Goal: Obtain resource: Obtain resource

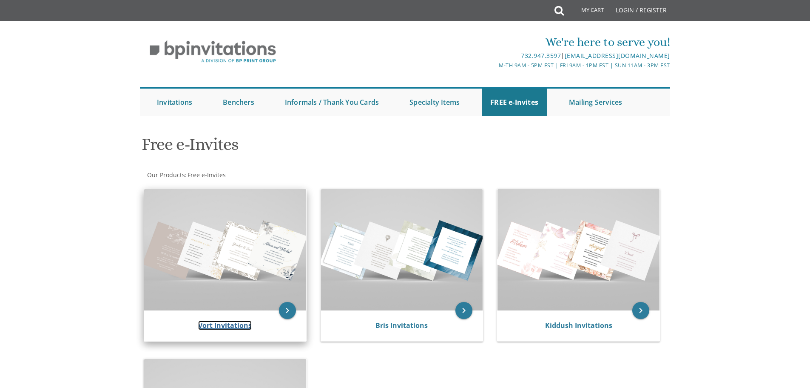
click at [221, 327] on link "Vort Invitations" at bounding box center [225, 324] width 54 height 9
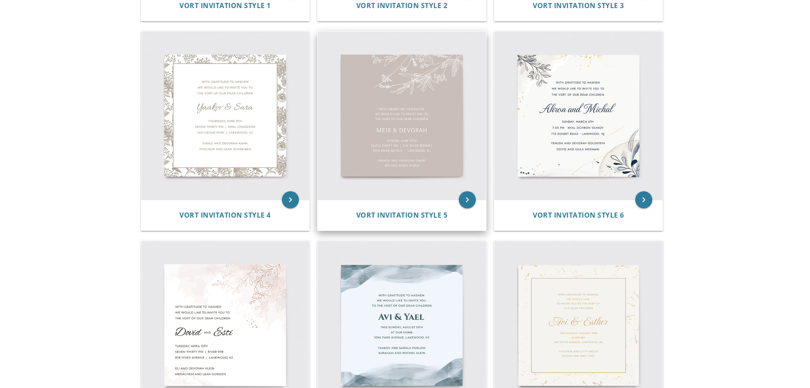
scroll to position [298, 0]
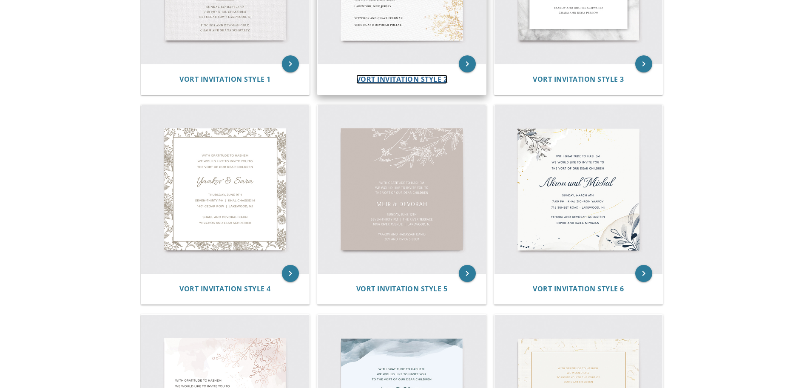
click at [389, 80] on span "Vort Invitation Style 2" at bounding box center [402, 78] width 91 height 9
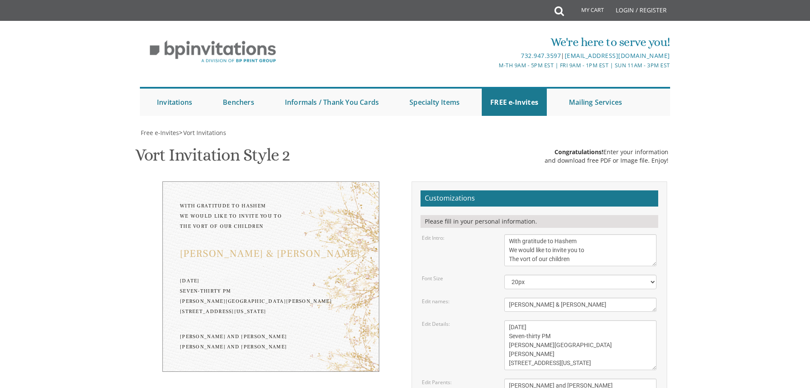
scroll to position [170, 0]
drag, startPoint x: 561, startPoint y: 138, endPoint x: 503, endPoint y: 131, distance: 58.3
click at [503, 297] on div "[PERSON_NAME] & [PERSON_NAME]" at bounding box center [580, 304] width 165 height 14
type textarea "[PERSON_NAME] & [PERSON_NAME]"
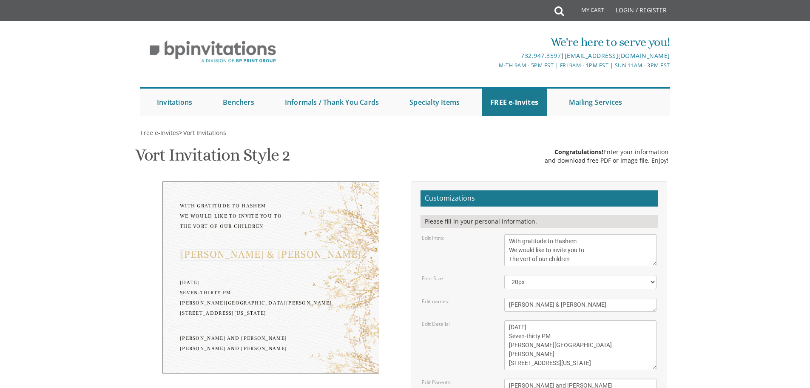
click at [591, 320] on textarea "[DATE] Seven-thirty PM [PERSON_NAME][GEOGRAPHIC_DATA][PERSON_NAME] [STREET_ADDR…" at bounding box center [581, 345] width 152 height 50
click at [584, 320] on textarea "[DATE] Seven-thirty PM [PERSON_NAME][GEOGRAPHIC_DATA][PERSON_NAME] [STREET_ADDR…" at bounding box center [581, 345] width 152 height 50
click at [589, 320] on textarea "[DATE] Seven-thirty PM [PERSON_NAME][GEOGRAPHIC_DATA][PERSON_NAME] [STREET_ADDR…" at bounding box center [581, 345] width 152 height 50
click at [530, 320] on textarea "[DATE] Seven-thirty PM [PERSON_NAME][GEOGRAPHIC_DATA][PERSON_NAME] [STREET_ADDR…" at bounding box center [581, 345] width 152 height 50
click at [573, 320] on textarea "[DATE] Seven-thirty PM [PERSON_NAME][GEOGRAPHIC_DATA][PERSON_NAME] [STREET_ADDR…" at bounding box center [581, 345] width 152 height 50
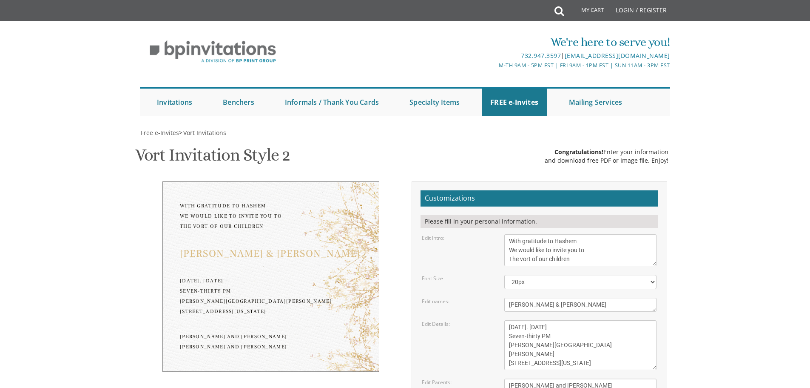
click at [466, 235] on form "Customizations Please fill in your personal information. Edit Intro: With grati…" at bounding box center [540, 333] width 238 height 286
drag, startPoint x: 542, startPoint y: 167, endPoint x: 495, endPoint y: 165, distance: 46.8
click at [495, 320] on div "Edit Details: [DATE] Seven-thirty PM [PERSON_NAME][GEOGRAPHIC_DATA][PERSON_NAME…" at bounding box center [540, 345] width 248 height 50
drag, startPoint x: 571, startPoint y: 177, endPoint x: 503, endPoint y: 173, distance: 68.2
click at [503, 320] on div "[DATE] Seven-thirty PM [PERSON_NAME][GEOGRAPHIC_DATA][PERSON_NAME] [STREET_ADDR…" at bounding box center [580, 345] width 165 height 50
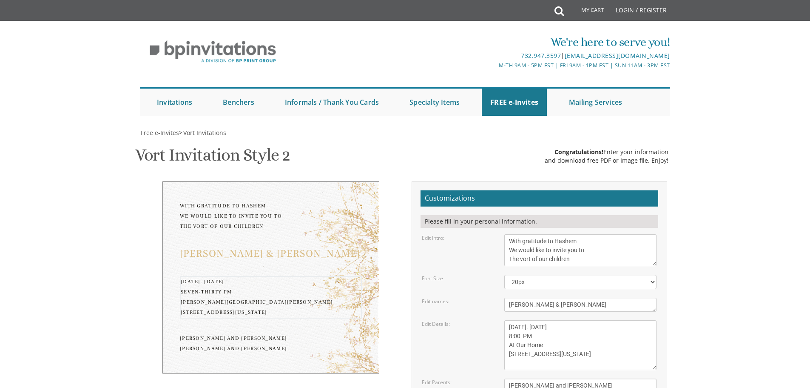
drag, startPoint x: 584, startPoint y: 183, endPoint x: 492, endPoint y: 185, distance: 91.9
click at [492, 320] on div "Edit Details: [DATE] Seven-thirty PM [PERSON_NAME][GEOGRAPHIC_DATA][PERSON_NAME…" at bounding box center [540, 345] width 248 height 50
type textarea "[DATE]. [DATE] 8:00 PM At Our Home [STREET_ADDRESS][US_STATE]"
drag, startPoint x: 588, startPoint y: 215, endPoint x: 510, endPoint y: 216, distance: 77.4
click at [510, 378] on textarea "[PERSON_NAME] and [PERSON_NAME] [PERSON_NAME] and [PERSON_NAME]" at bounding box center [581, 389] width 152 height 23
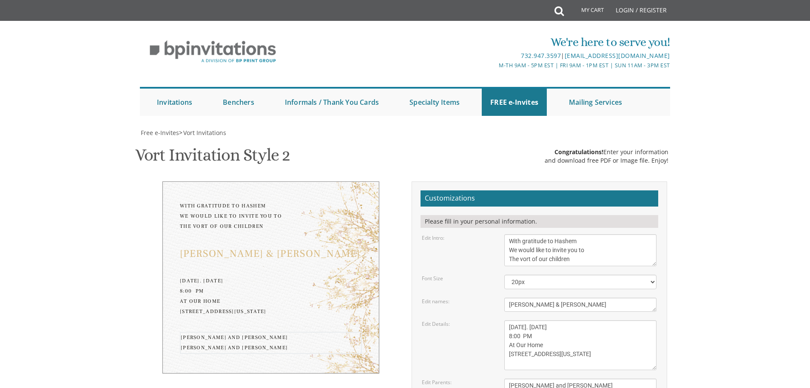
drag, startPoint x: 587, startPoint y: 224, endPoint x: 482, endPoint y: 230, distance: 105.3
click at [482, 378] on div "Edit Parents: [PERSON_NAME] and [PERSON_NAME] [PERSON_NAME] and [PERSON_NAME]" at bounding box center [540, 389] width 248 height 23
type textarea "[PERSON_NAME] and [PERSON_NAME] [PERSON_NAME] and [PERSON_NAME]"
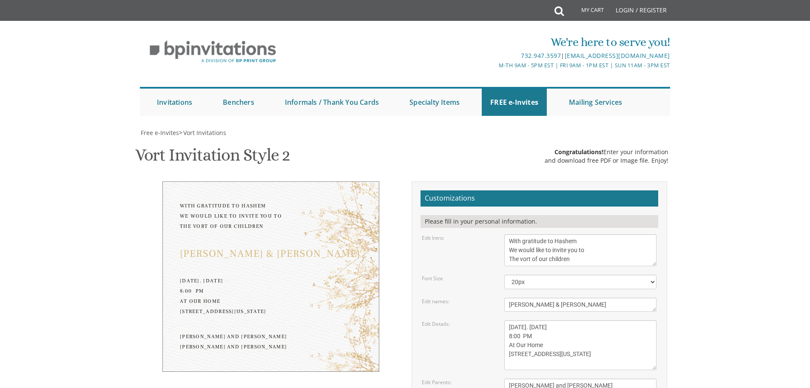
drag, startPoint x: 514, startPoint y: 262, endPoint x: 372, endPoint y: 262, distance: 142.1
click at [372, 262] on div "With gratitude to Hashem We would like to invite you to The vort of our childre…" at bounding box center [405, 336] width 537 height 310
type input "[EMAIL_ADDRESS][DOMAIN_NAME]"
